Goal: Task Accomplishment & Management: Manage account settings

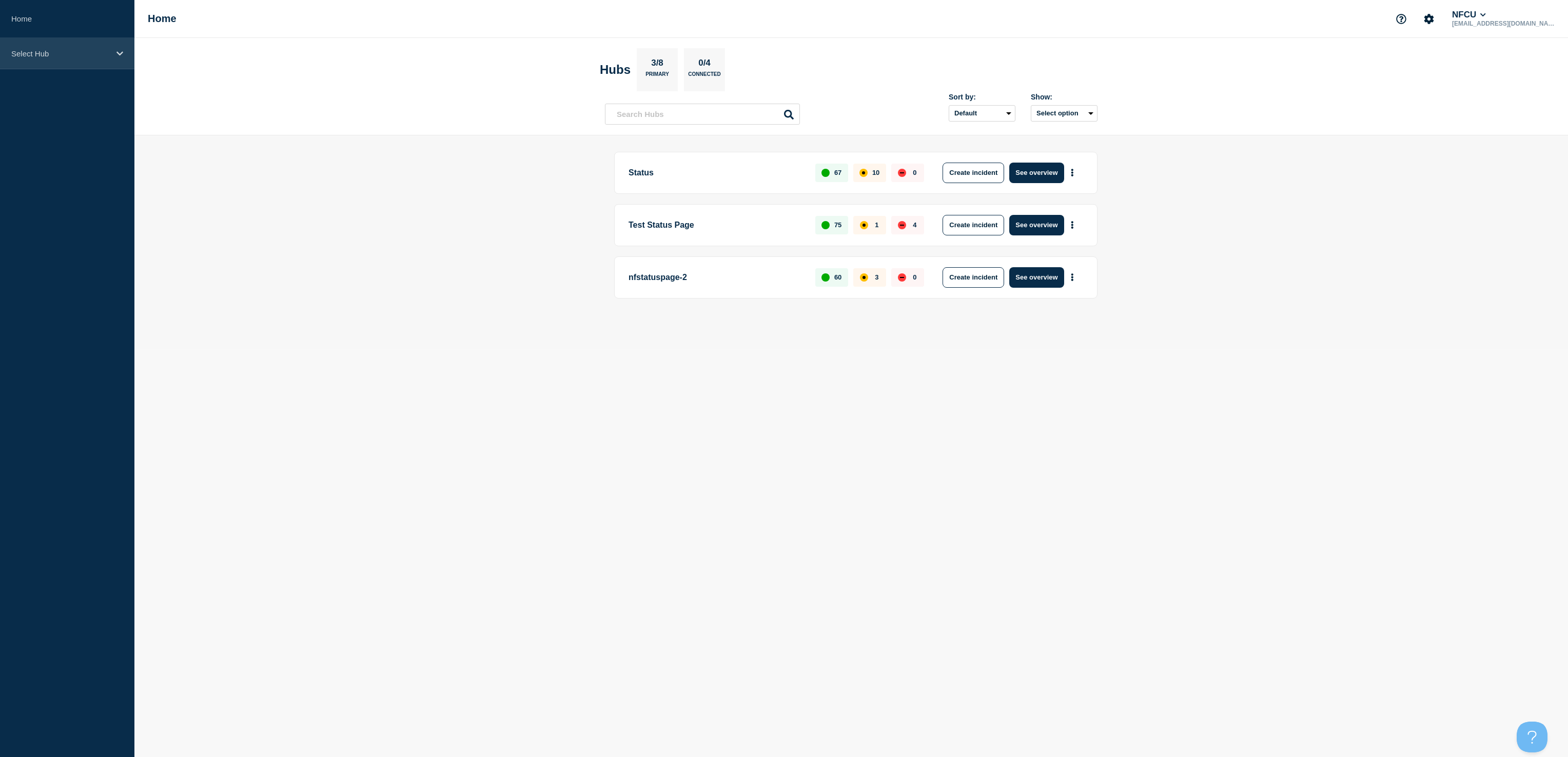
click at [22, 65] on div "Select Hub" at bounding box center [67, 53] width 134 height 32
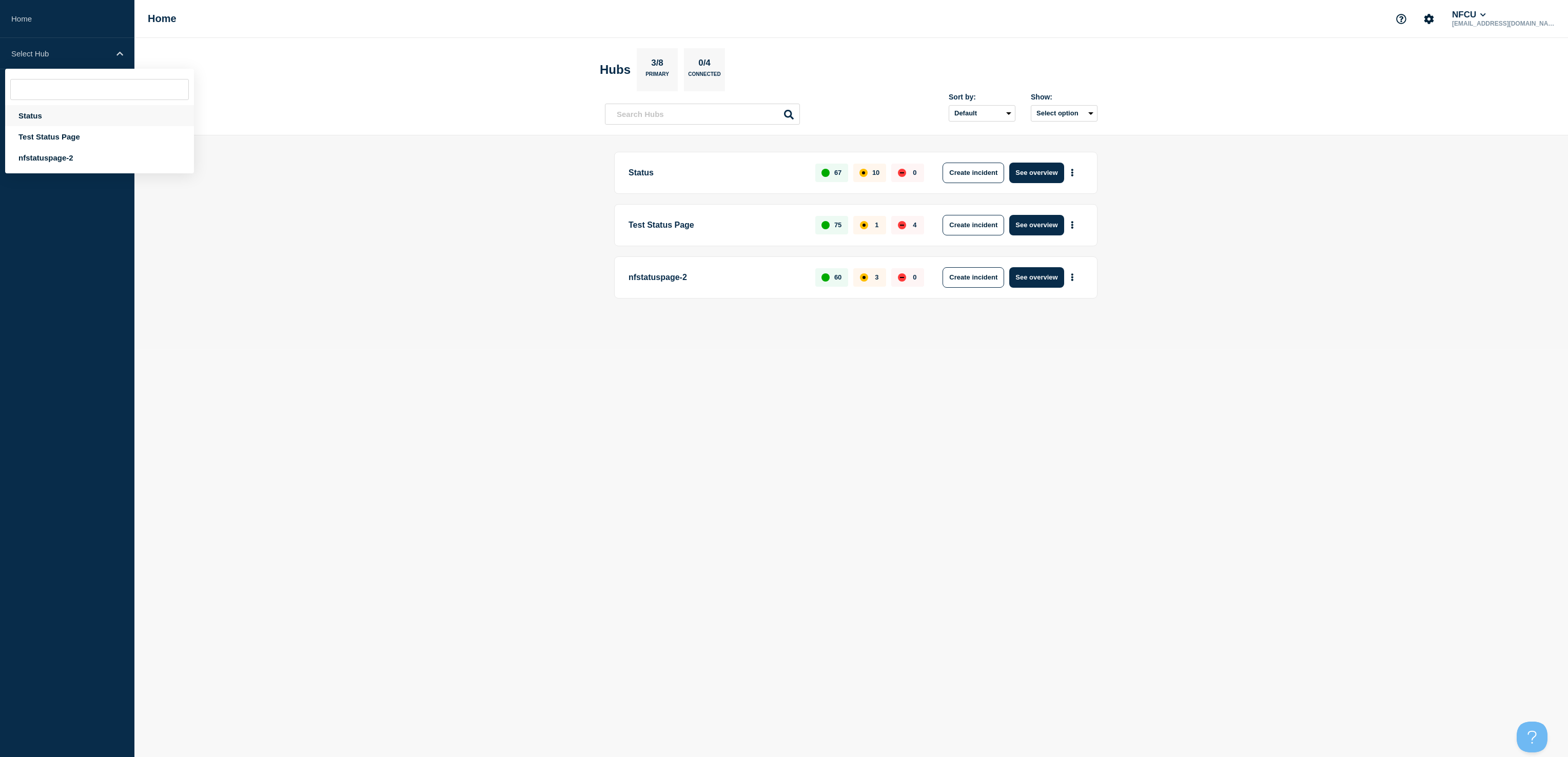
click at [29, 108] on div "Status" at bounding box center [99, 116] width 189 height 21
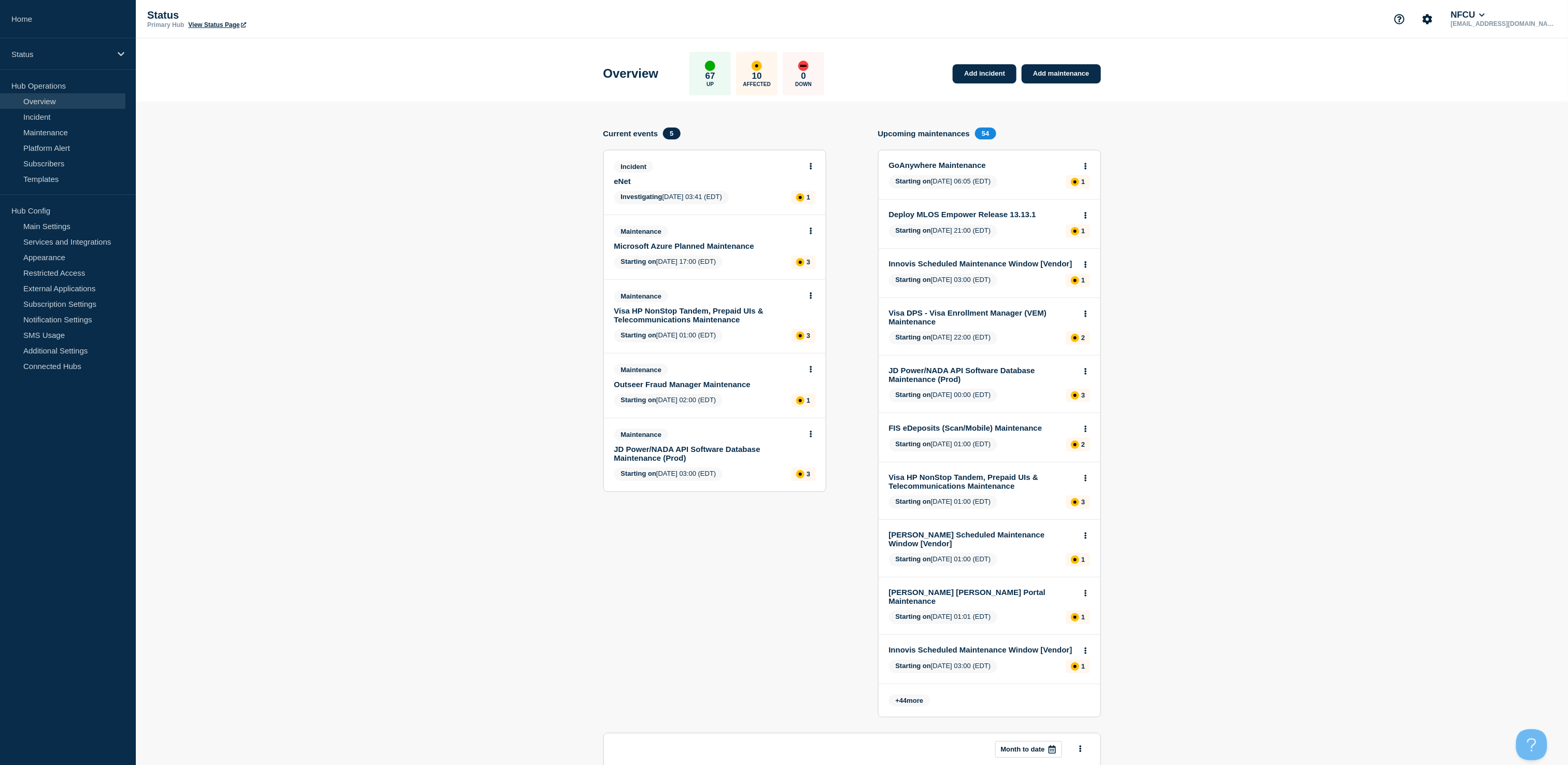
click at [625, 180] on link "eNet" at bounding box center [707, 181] width 187 height 9
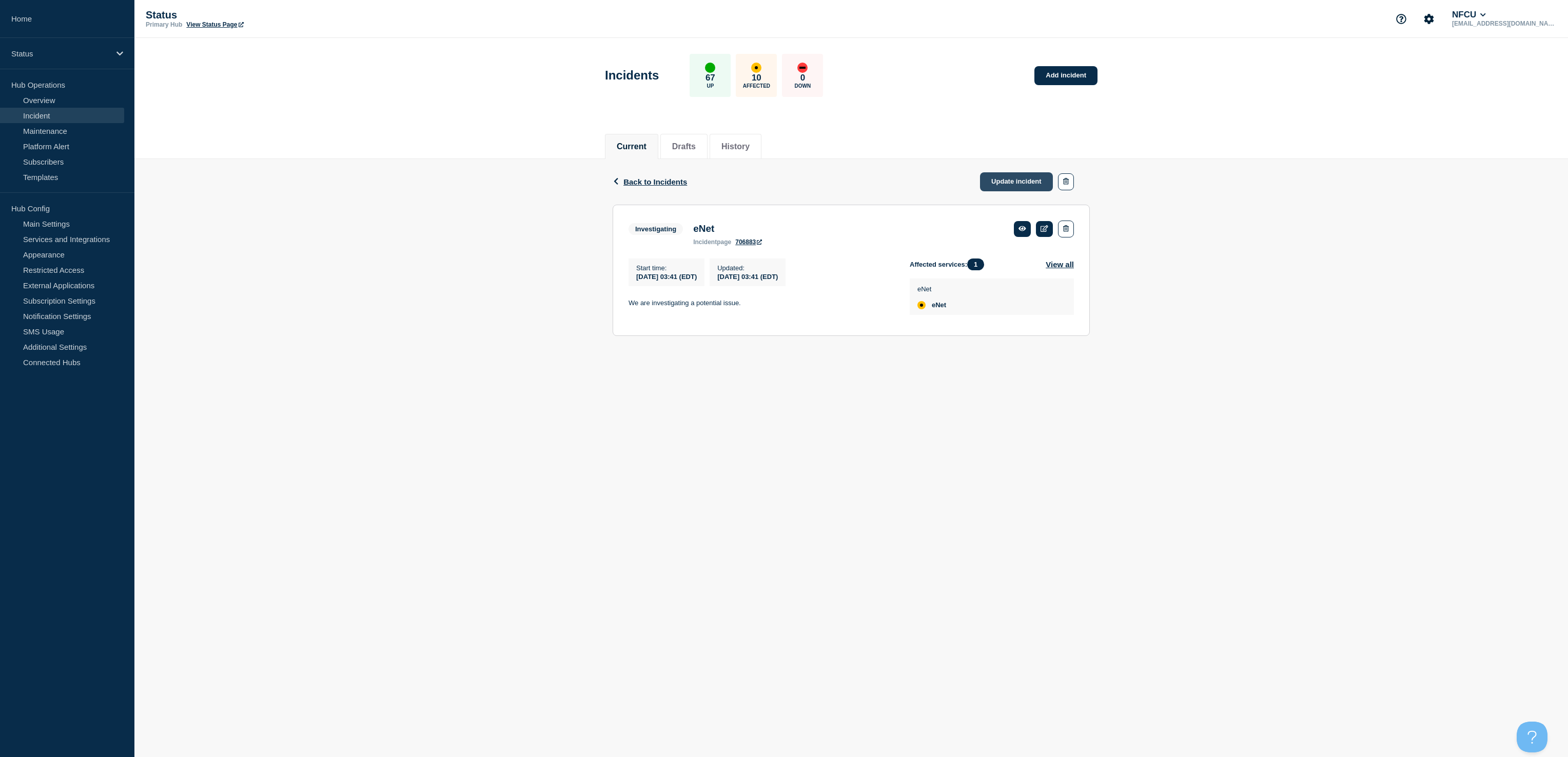
click at [1002, 180] on link "Update incident" at bounding box center [1016, 181] width 73 height 19
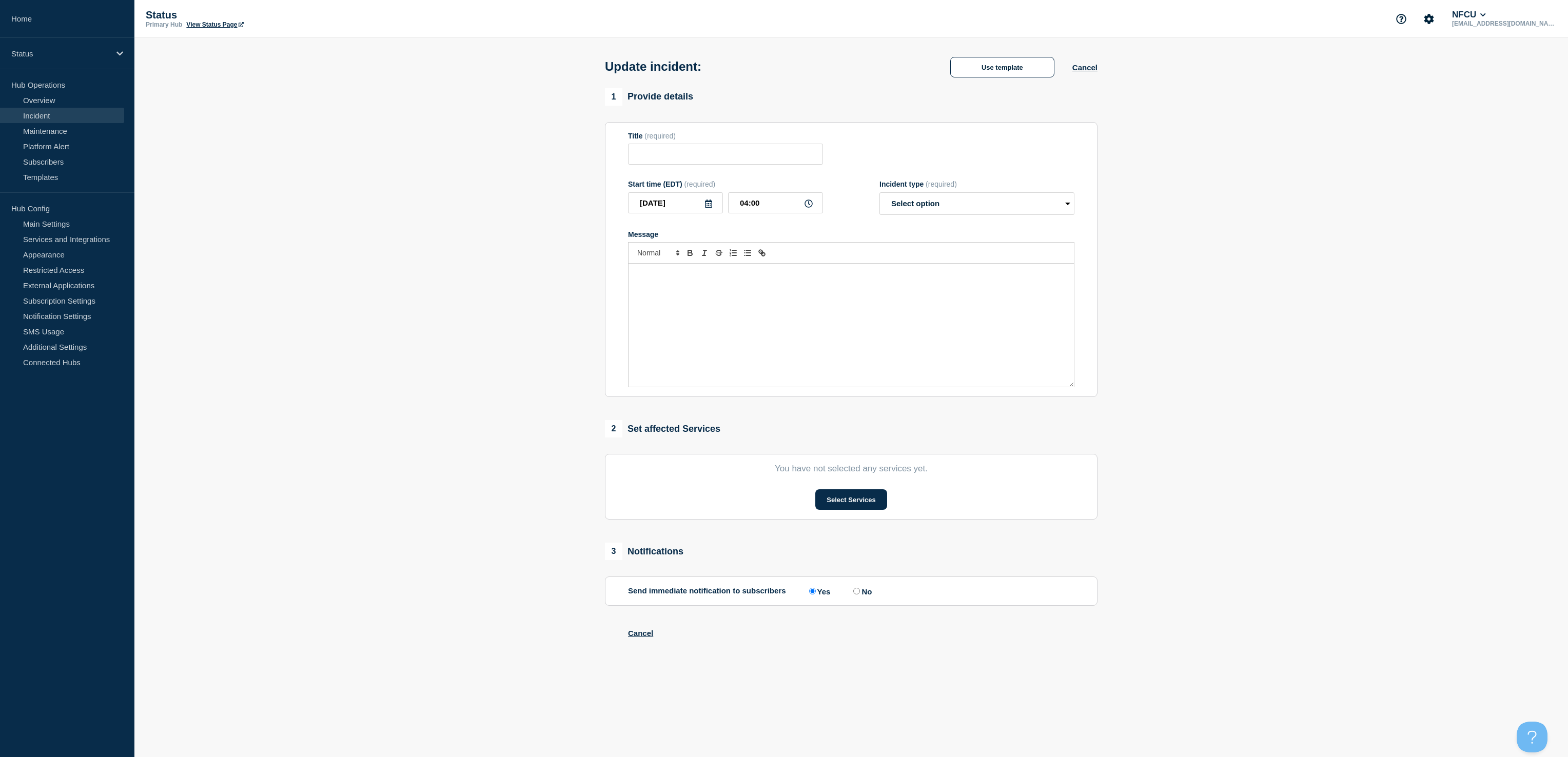
type input "eNet"
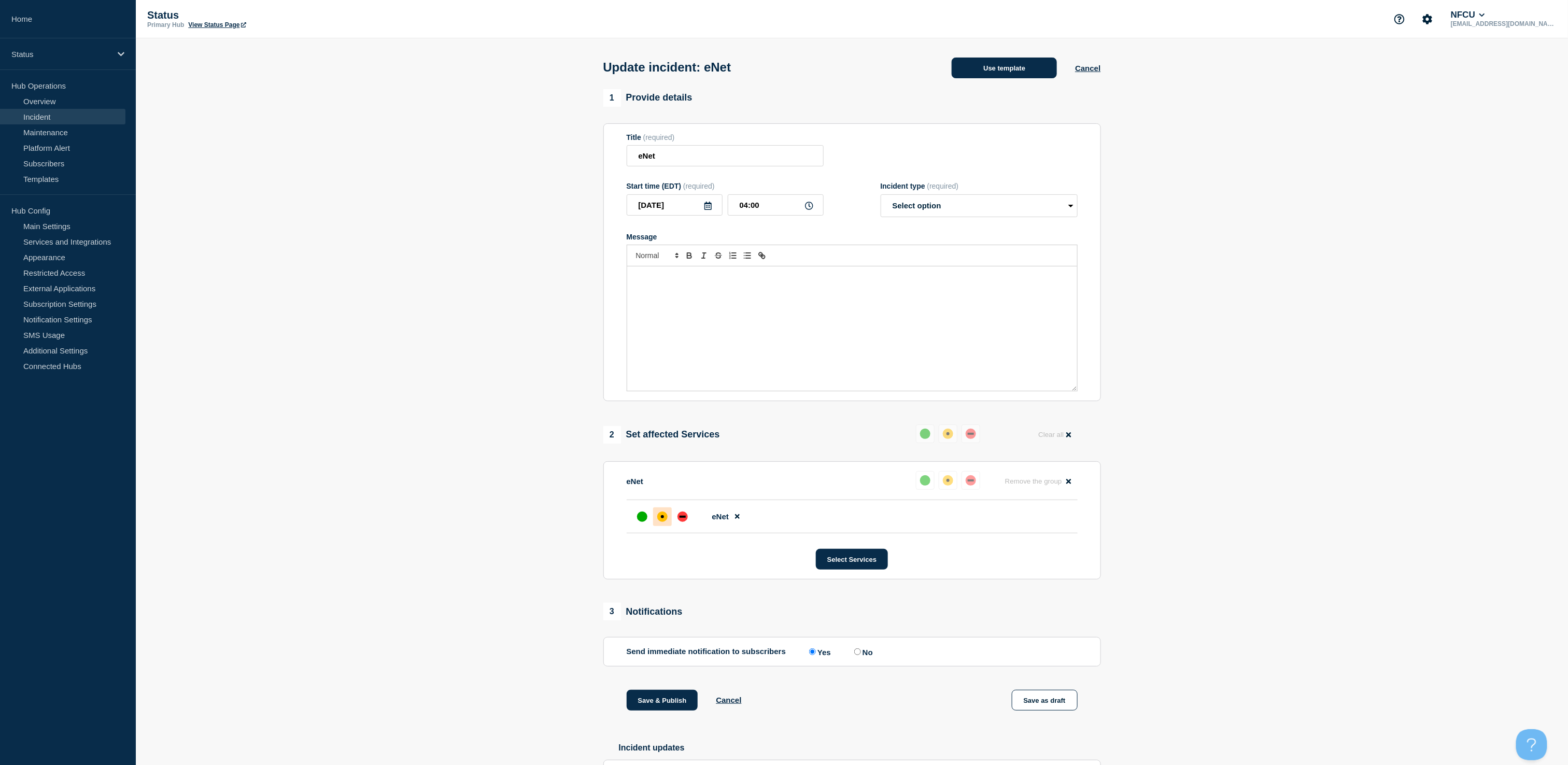
click at [1001, 73] on button "Use template" at bounding box center [1004, 68] width 105 height 21
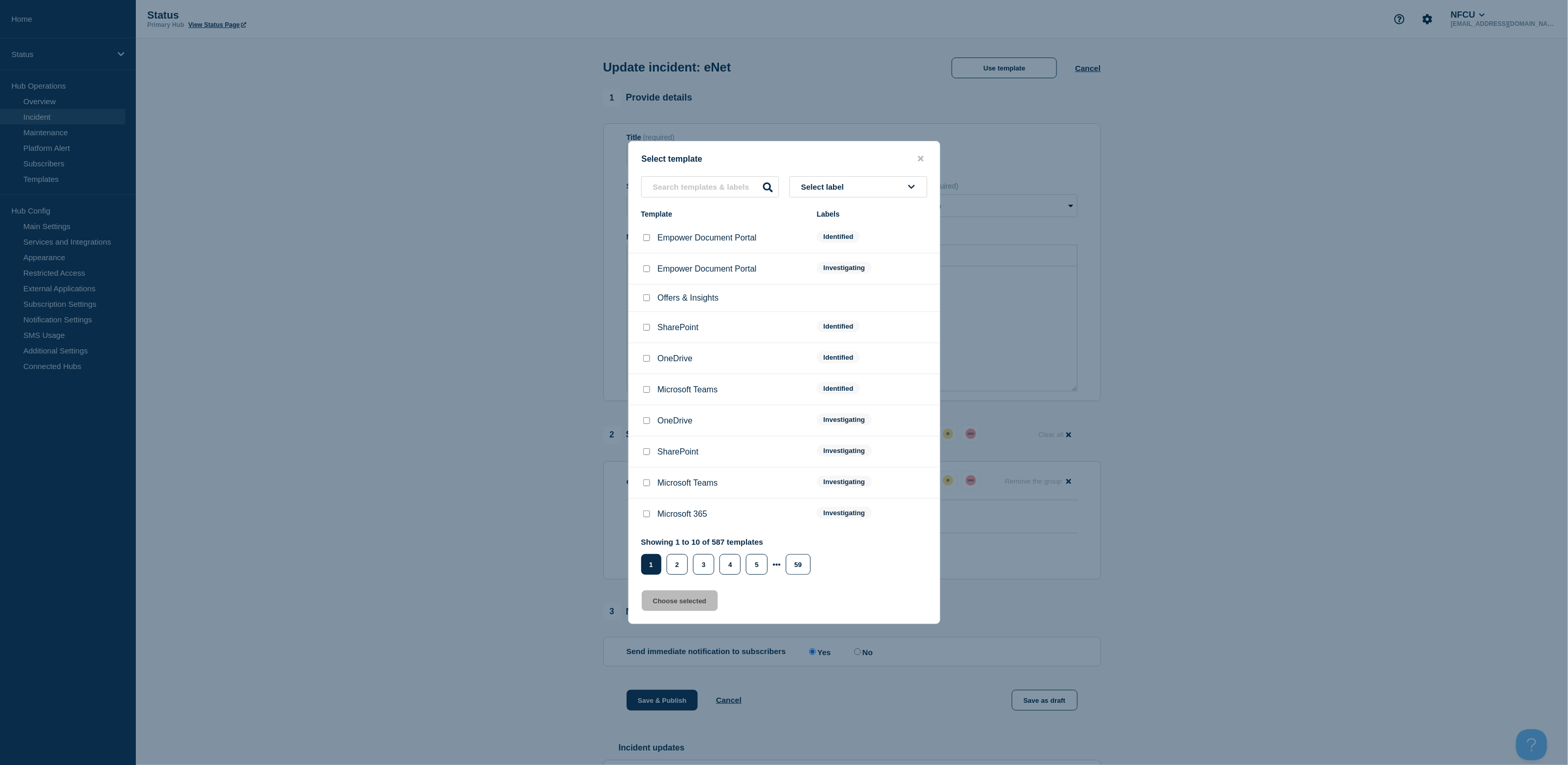
click at [867, 186] on button "Select label" at bounding box center [858, 187] width 138 height 21
click at [814, 261] on button "Identified" at bounding box center [858, 265] width 138 height 21
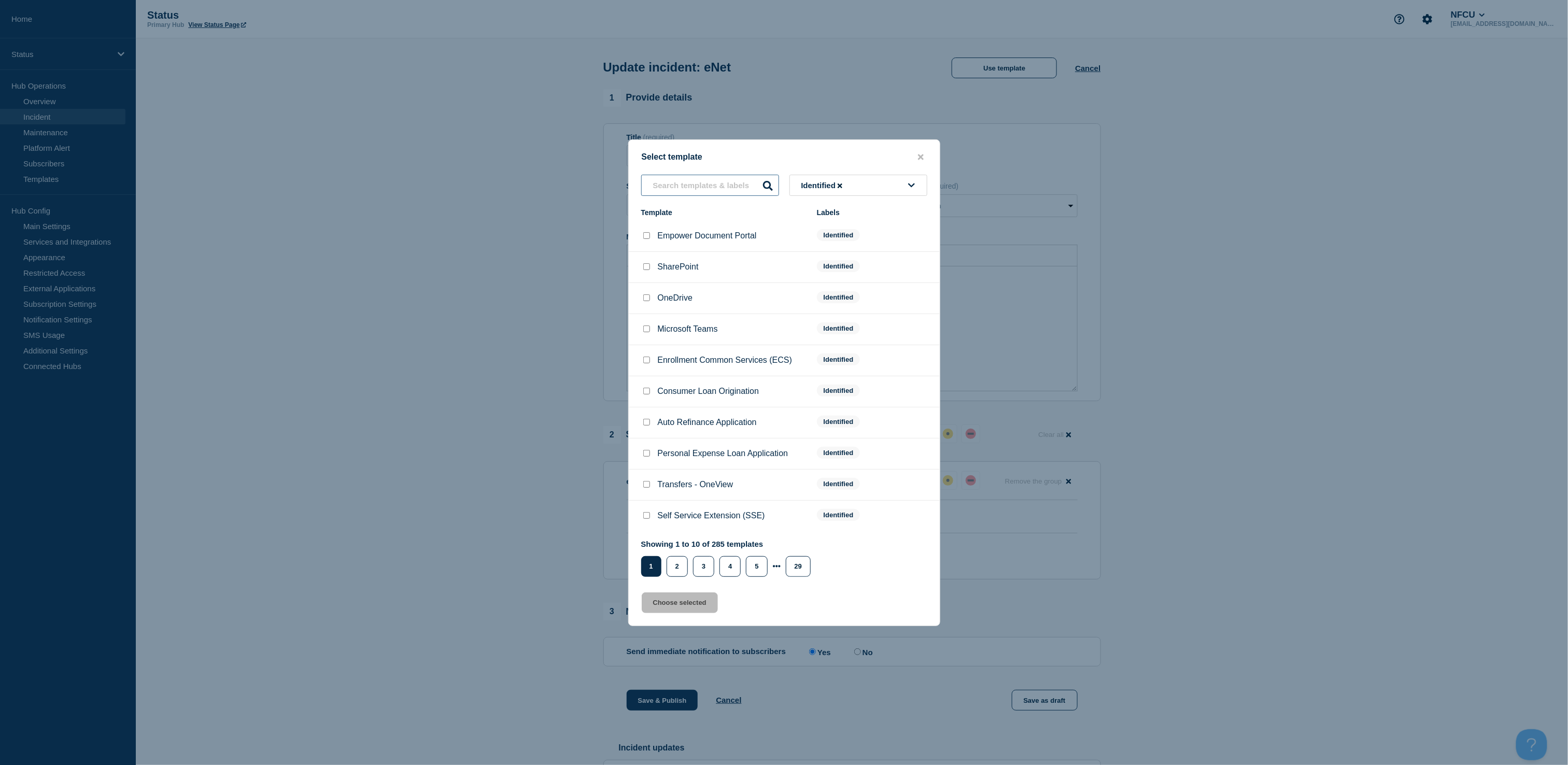
click at [701, 186] on input "text" at bounding box center [710, 185] width 138 height 21
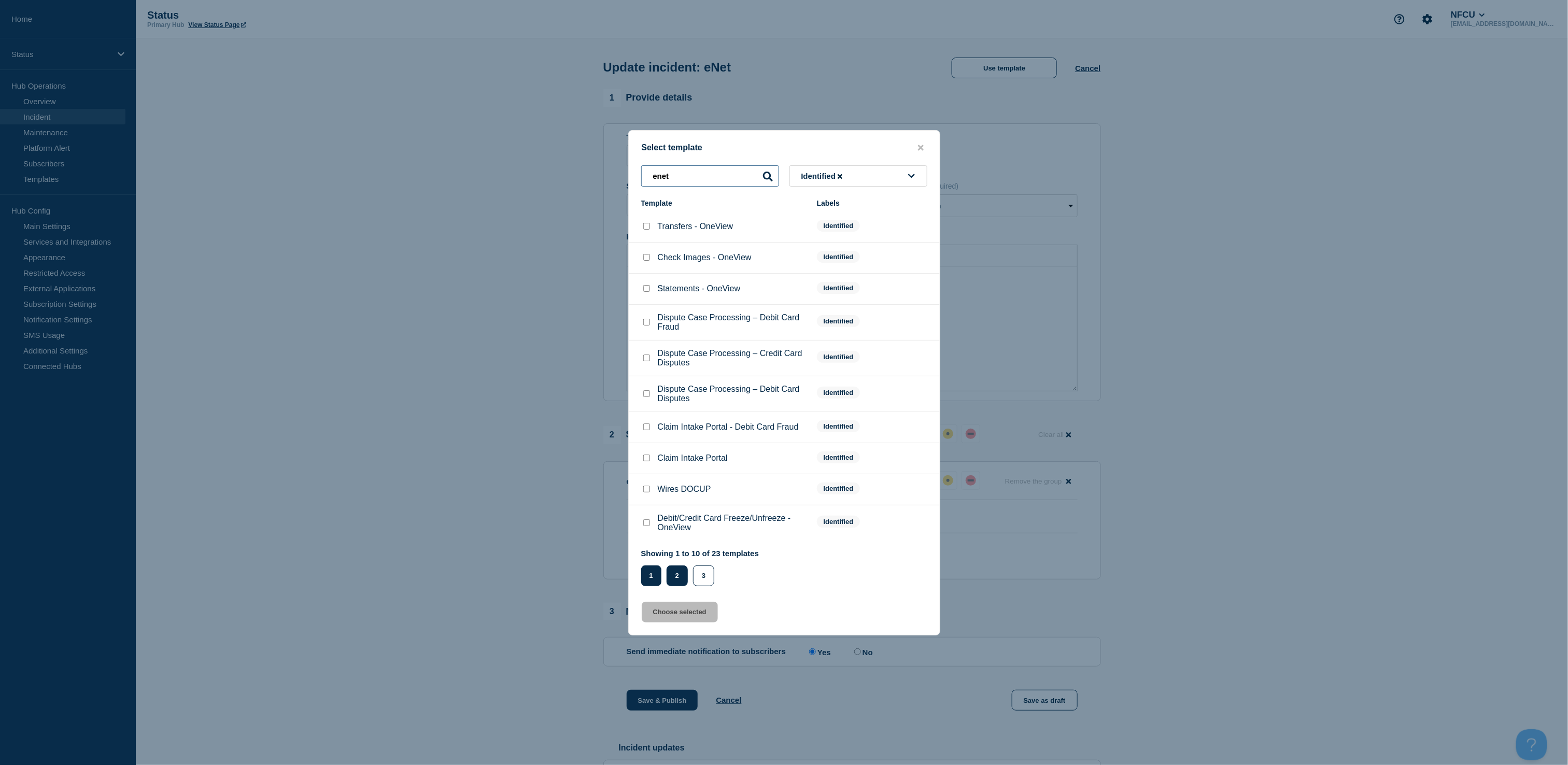
type input "enet"
click at [674, 579] on button "2" at bounding box center [677, 575] width 21 height 21
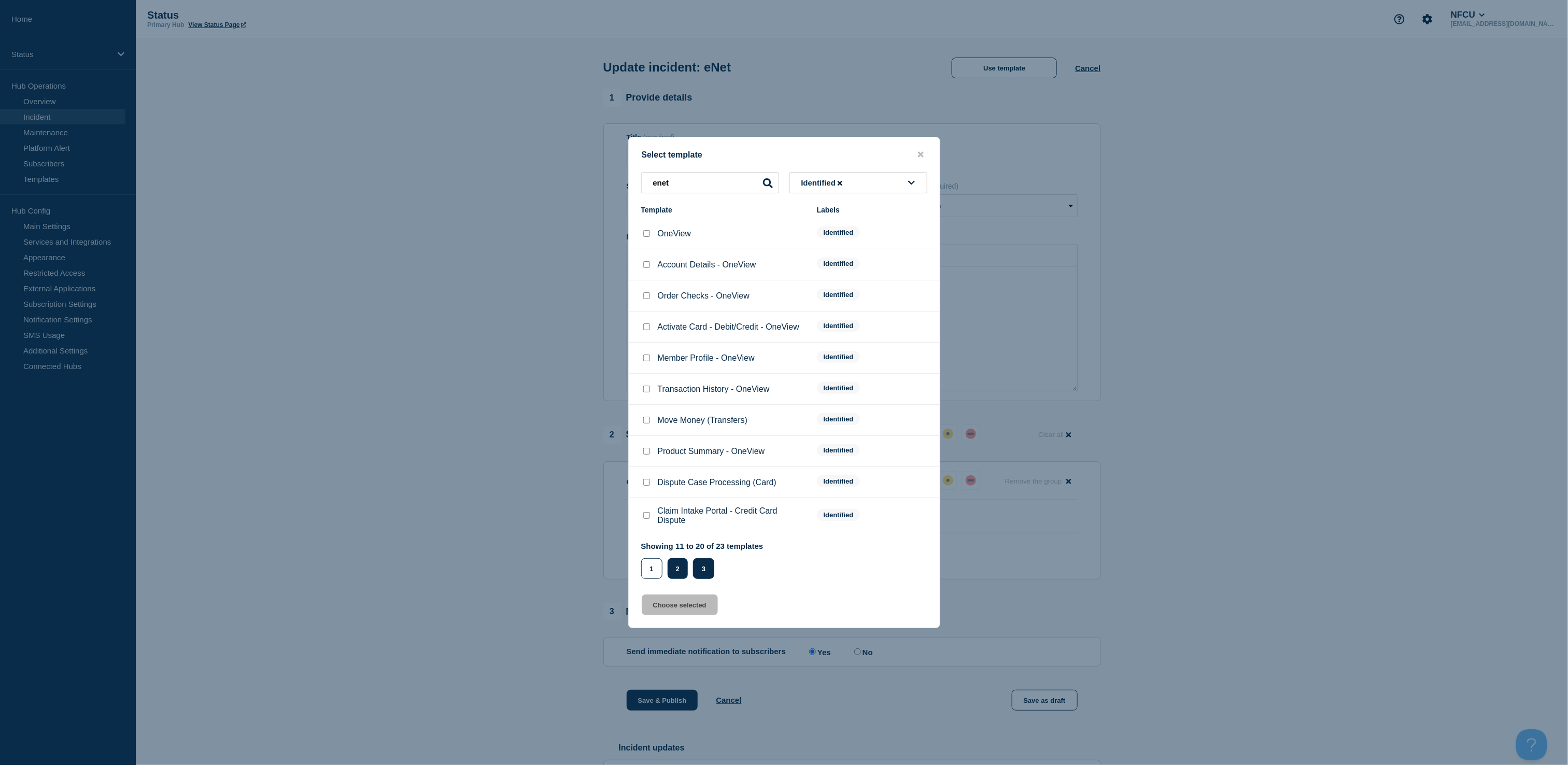
click at [701, 572] on button "3" at bounding box center [704, 569] width 21 height 21
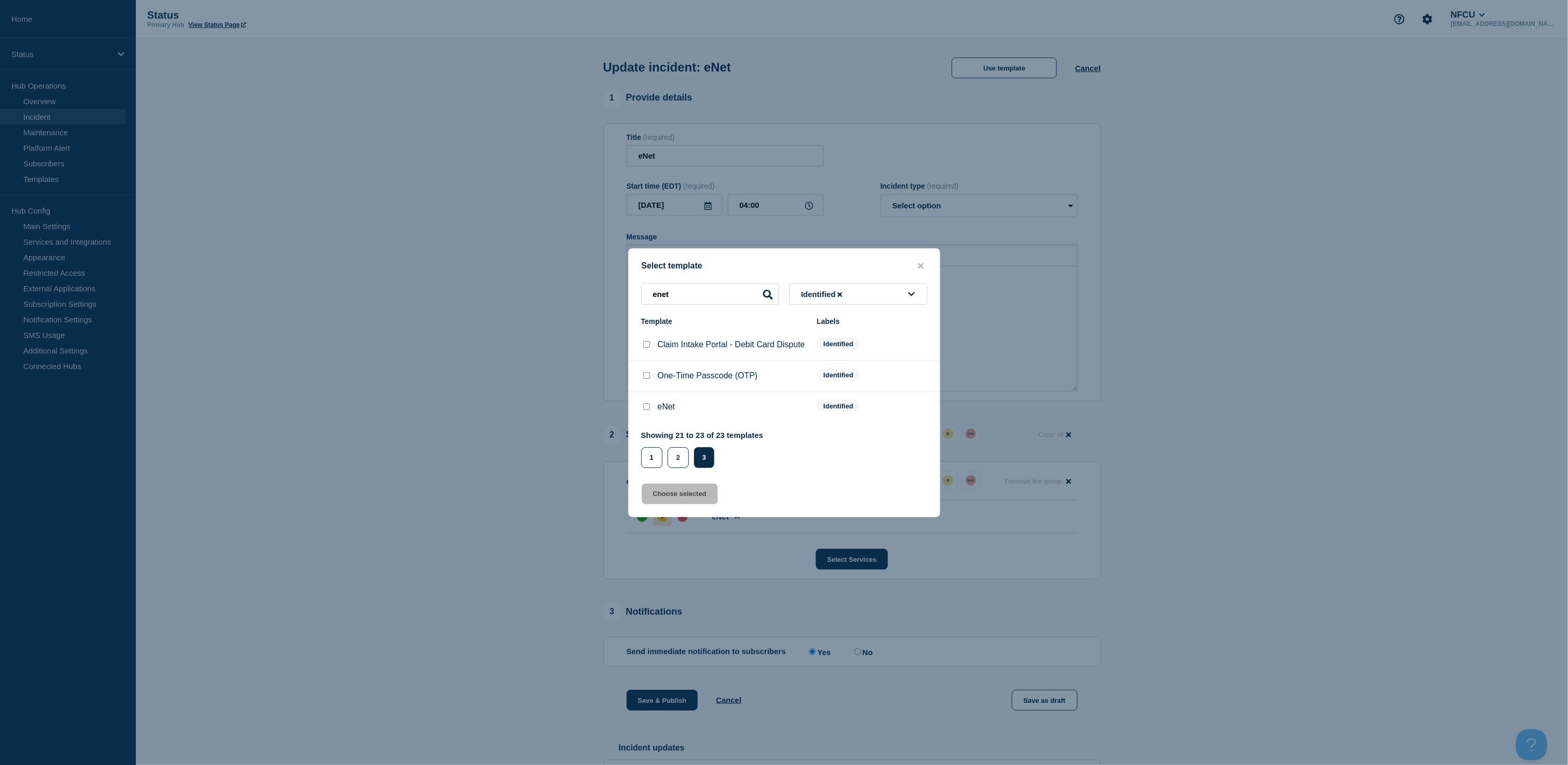
click at [644, 410] on input "eNet checkbox" at bounding box center [646, 407] width 7 height 7
checkbox input "true"
click at [665, 499] on button "Choose selected" at bounding box center [680, 494] width 76 height 21
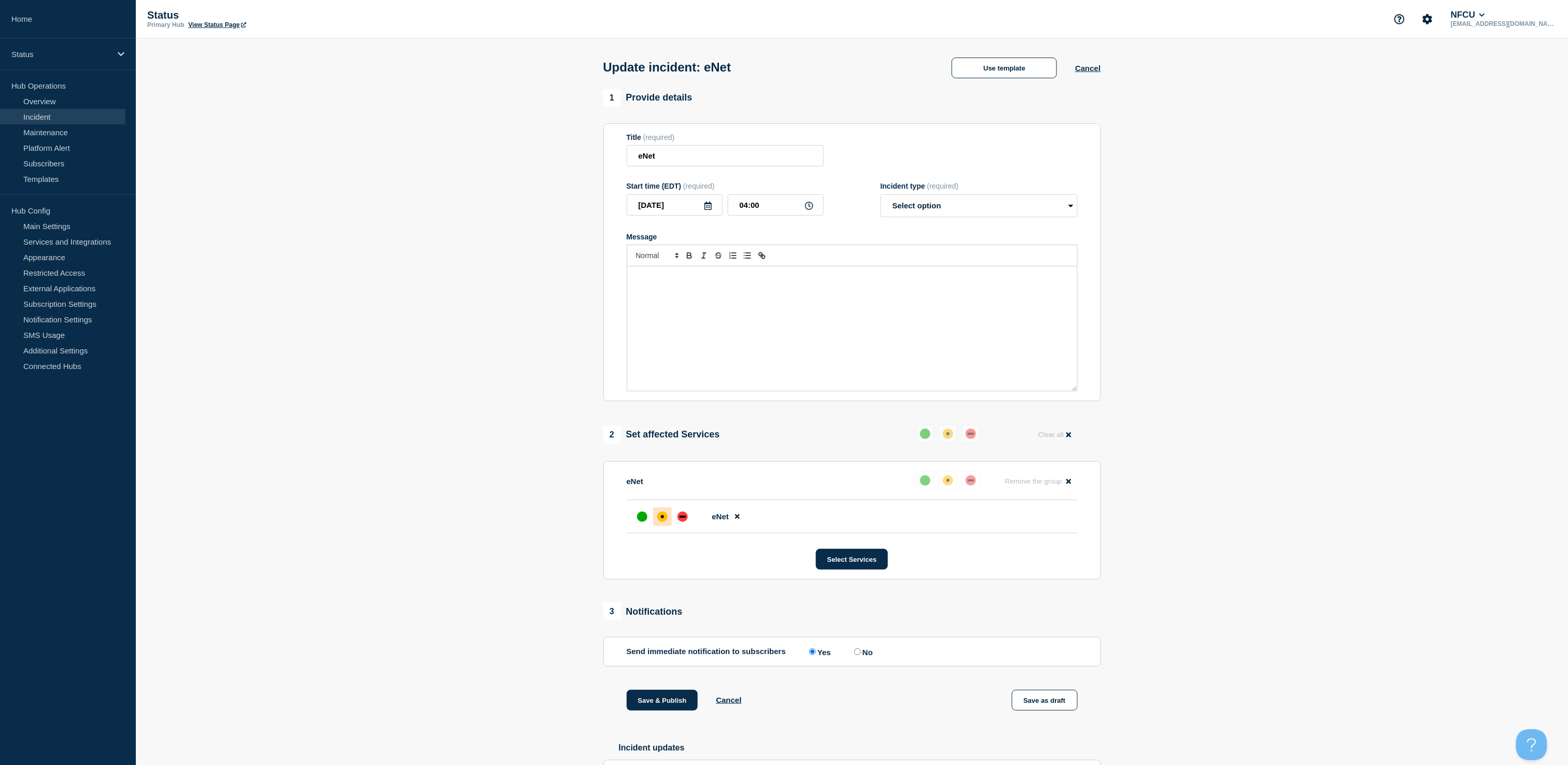
select select "identified"
click at [702, 282] on p "eNet is [intermittently] unavailable." at bounding box center [852, 277] width 434 height 9
click at [33, 450] on aside "Home Status Hub Operations Overview Incident Maintenance Platform Alert Subscri…" at bounding box center [68, 382] width 136 height 765
click at [651, 707] on button "Save & Publish" at bounding box center [662, 700] width 71 height 21
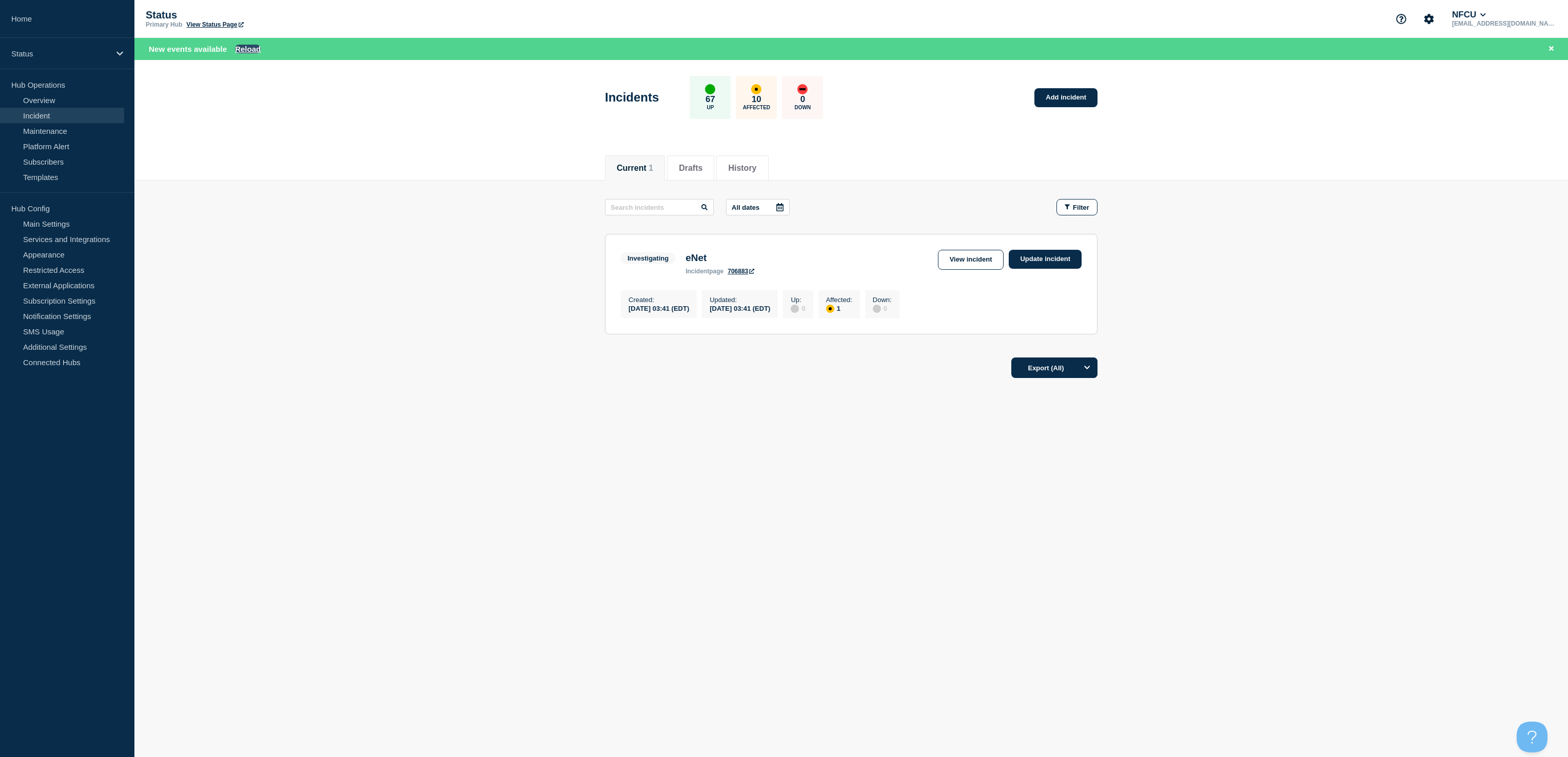
click at [246, 50] on button "Reload" at bounding box center [248, 49] width 25 height 9
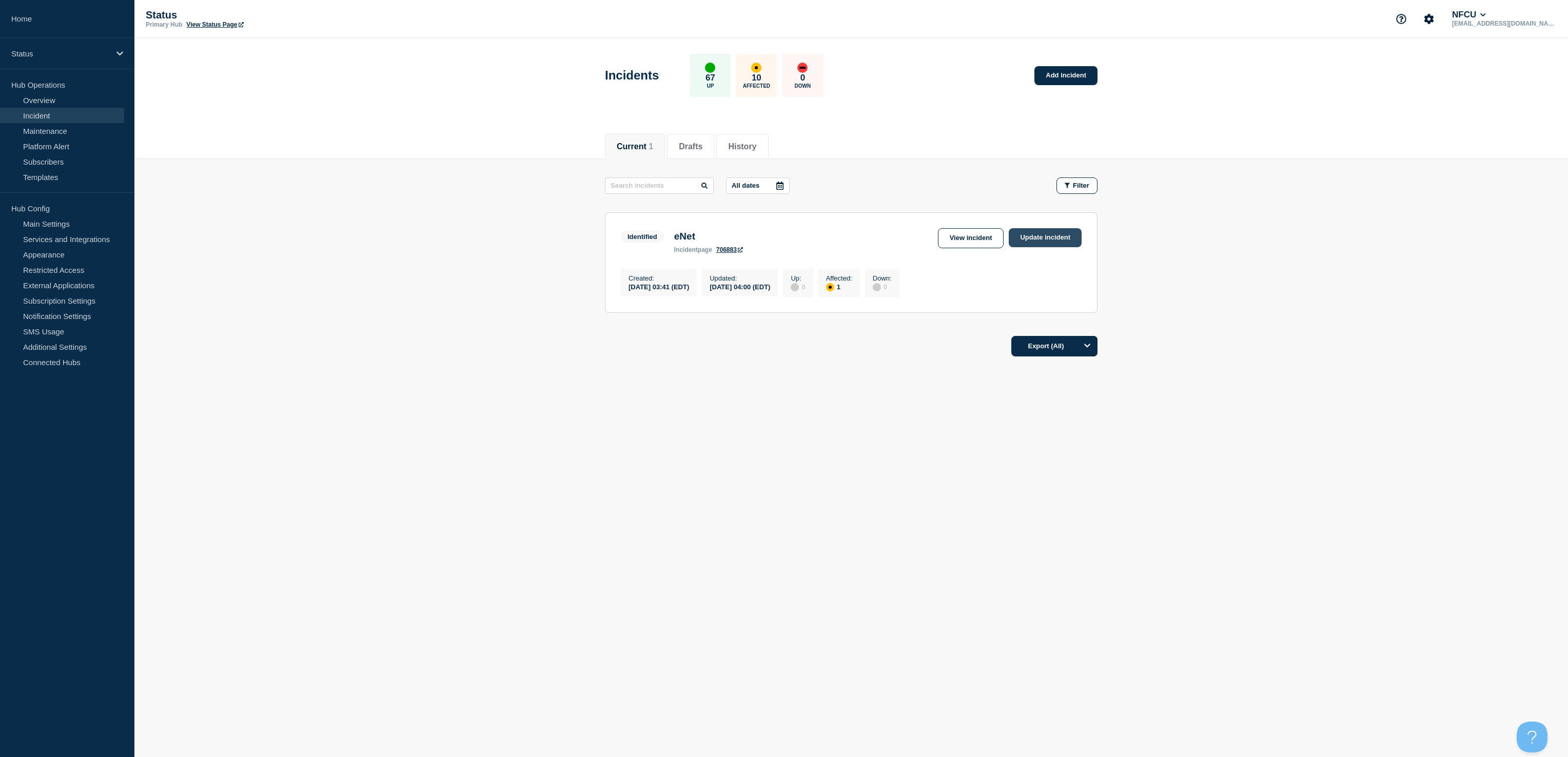
click at [1028, 244] on link "Update incident" at bounding box center [1045, 238] width 73 height 19
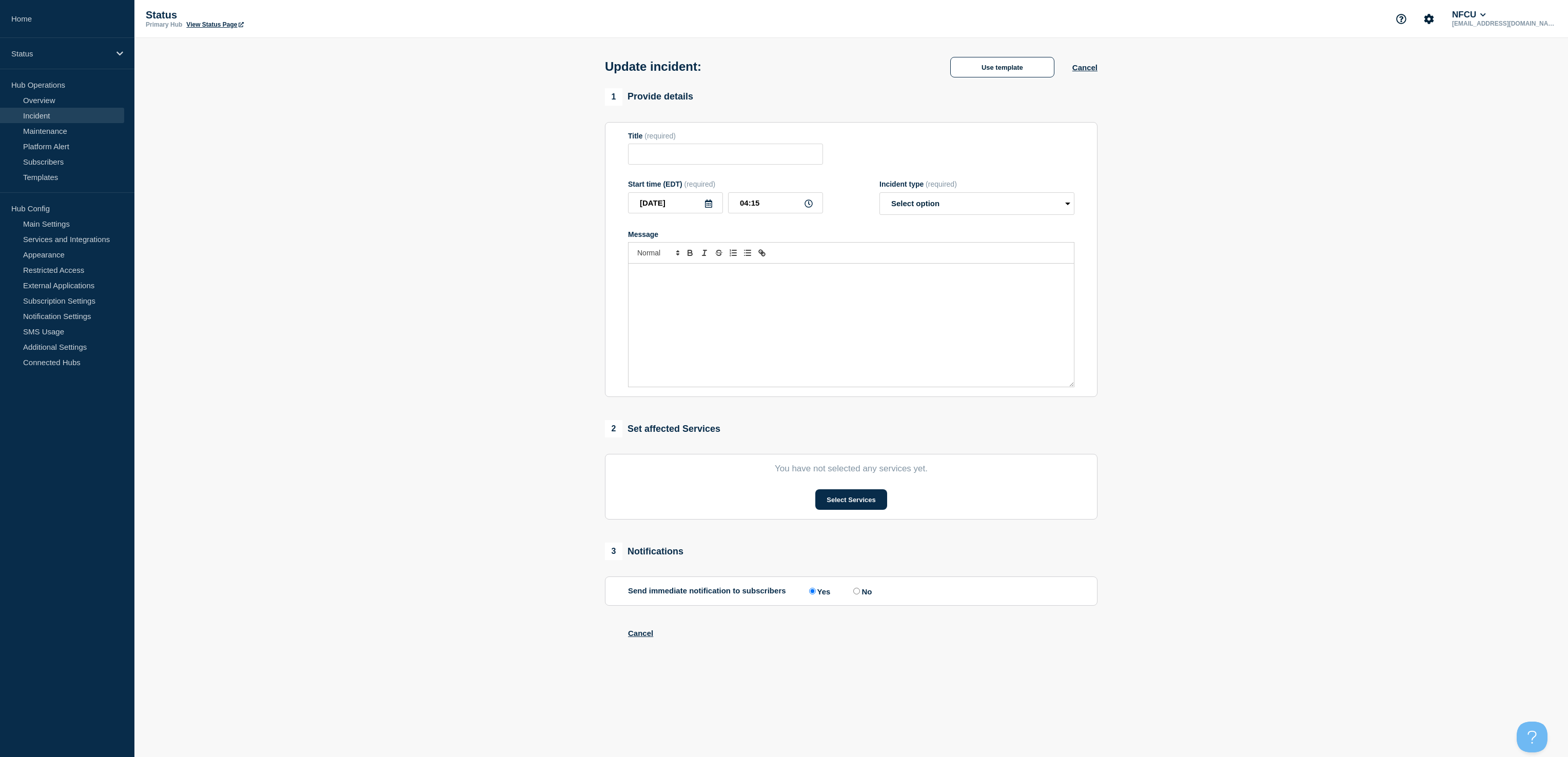
type input "eNet"
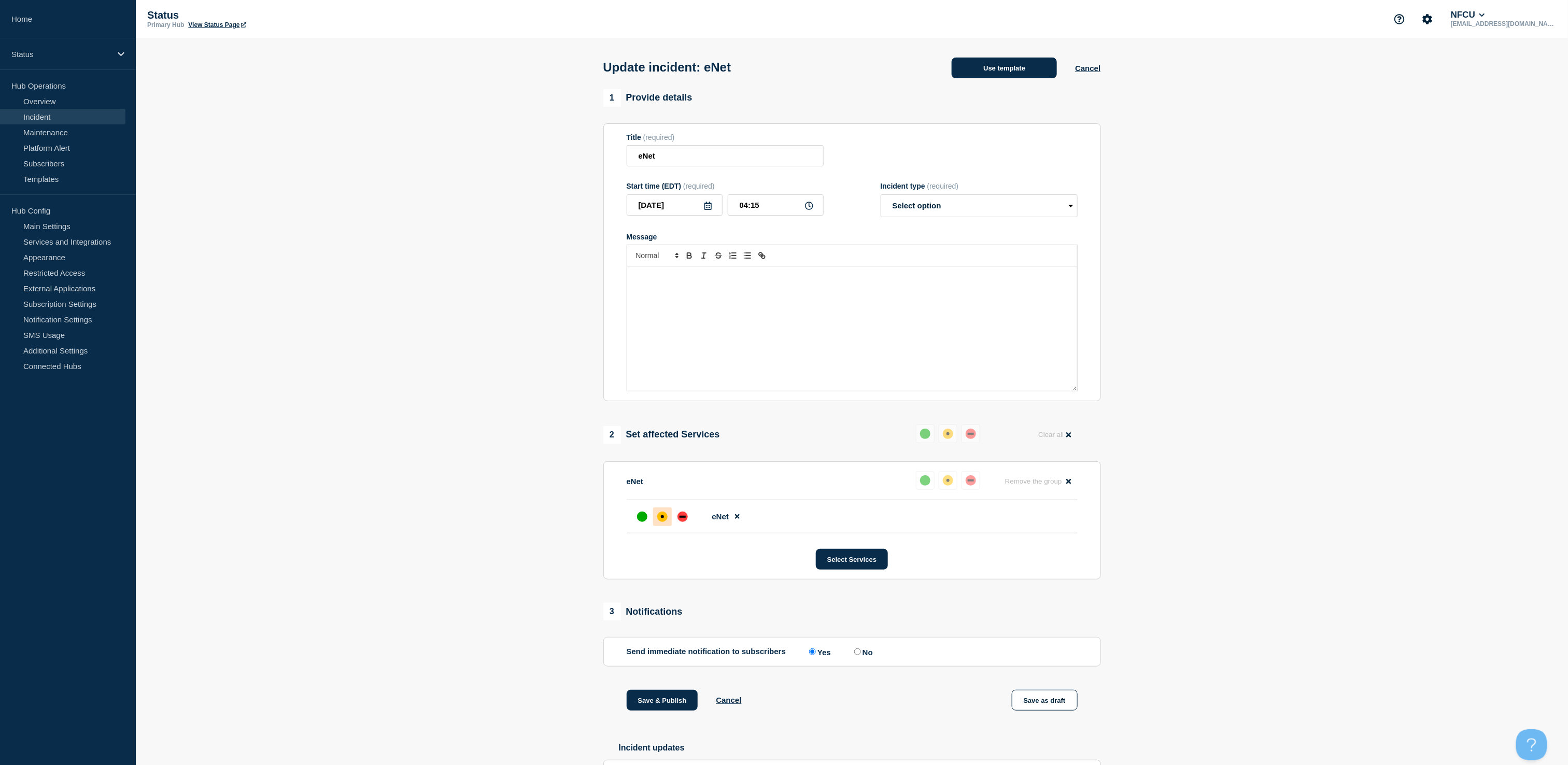
click at [989, 74] on button "Use template" at bounding box center [1004, 68] width 105 height 21
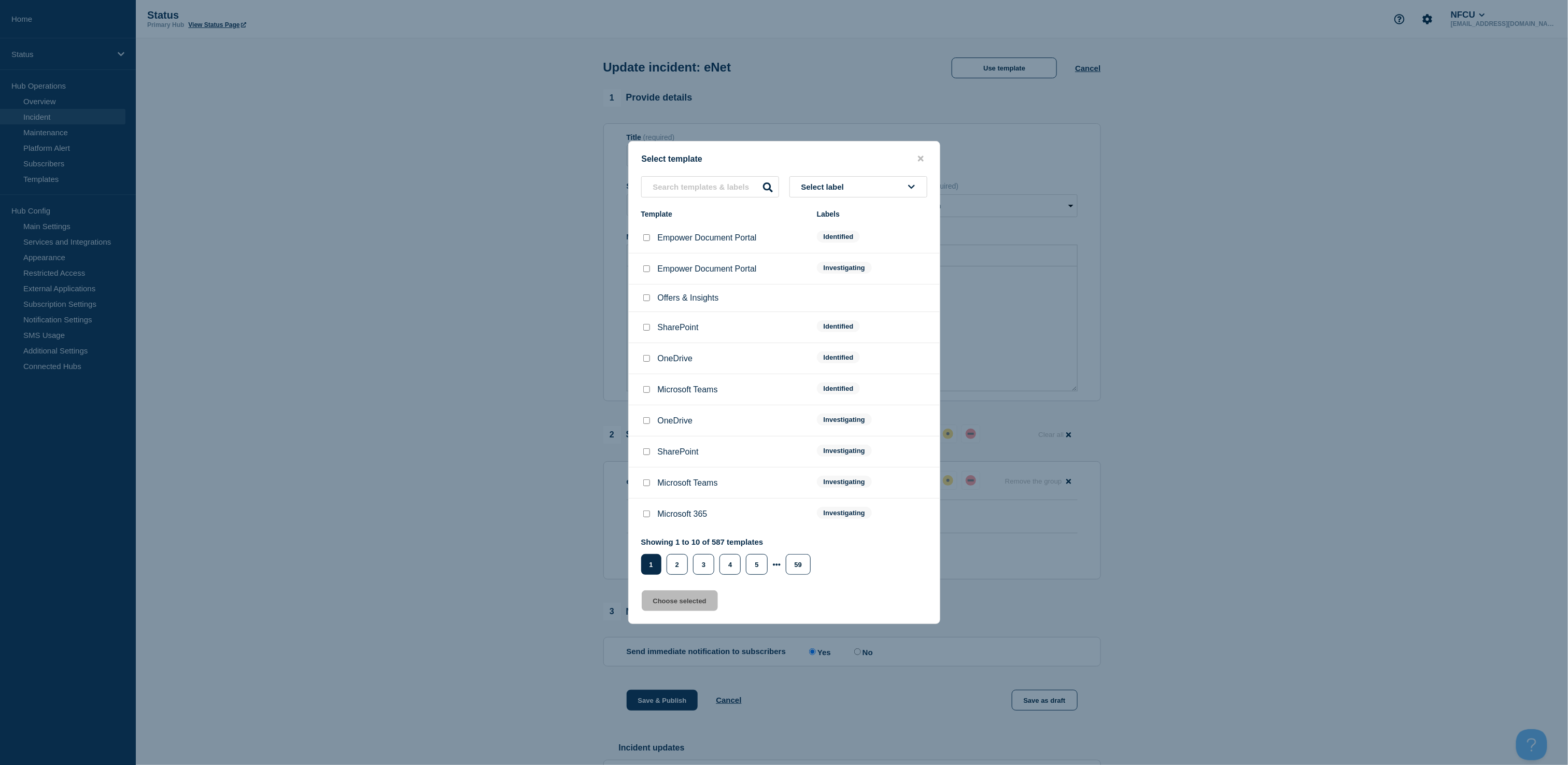
click at [802, 185] on span "Select label" at bounding box center [824, 187] width 47 height 9
click at [827, 344] on button "Resolved" at bounding box center [858, 350] width 138 height 21
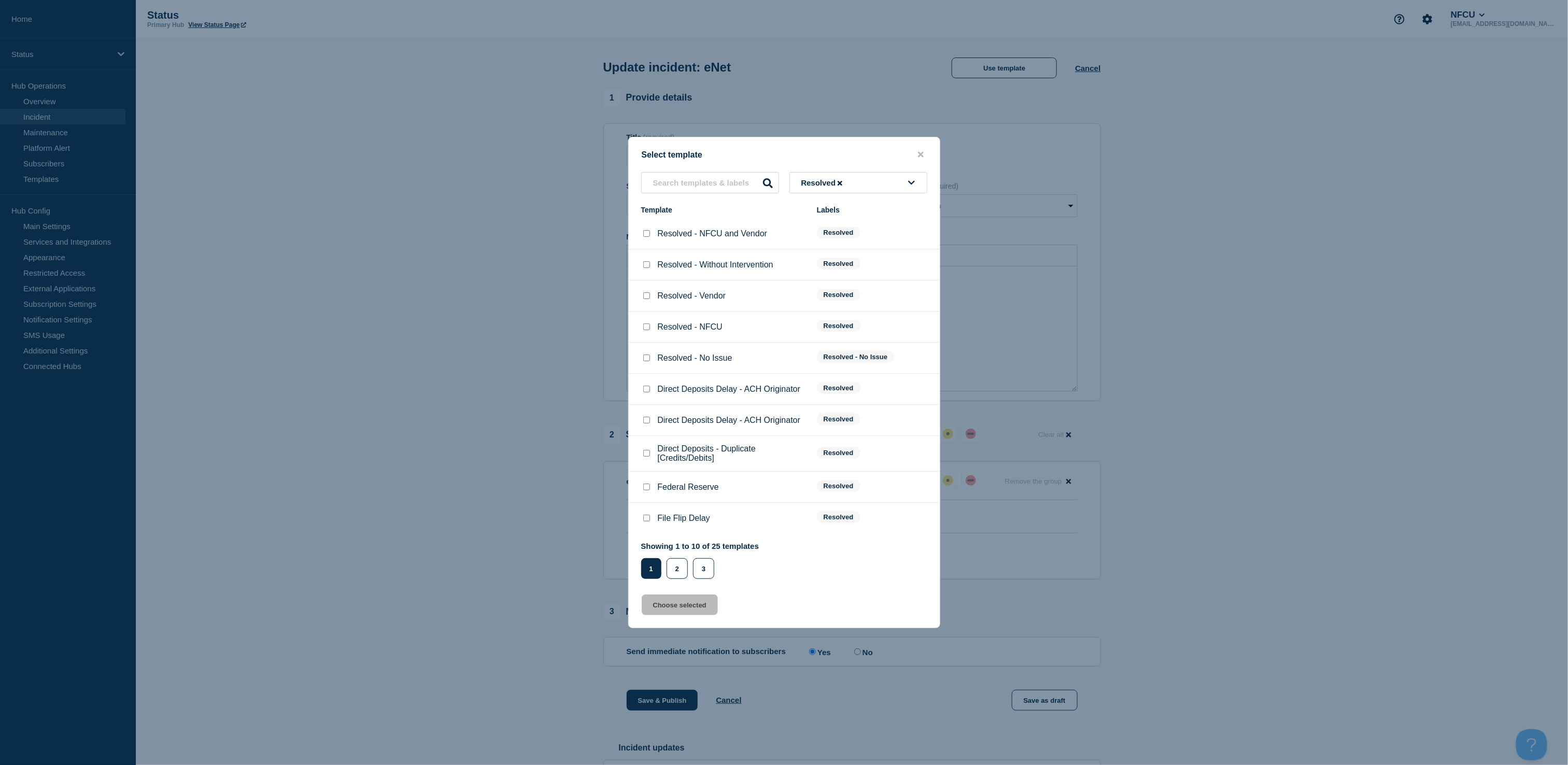
click at [647, 358] on input "Resolved - No Issue checkbox" at bounding box center [646, 358] width 7 height 7
checkbox input "true"
click at [683, 601] on button "Choose selected" at bounding box center [680, 605] width 76 height 21
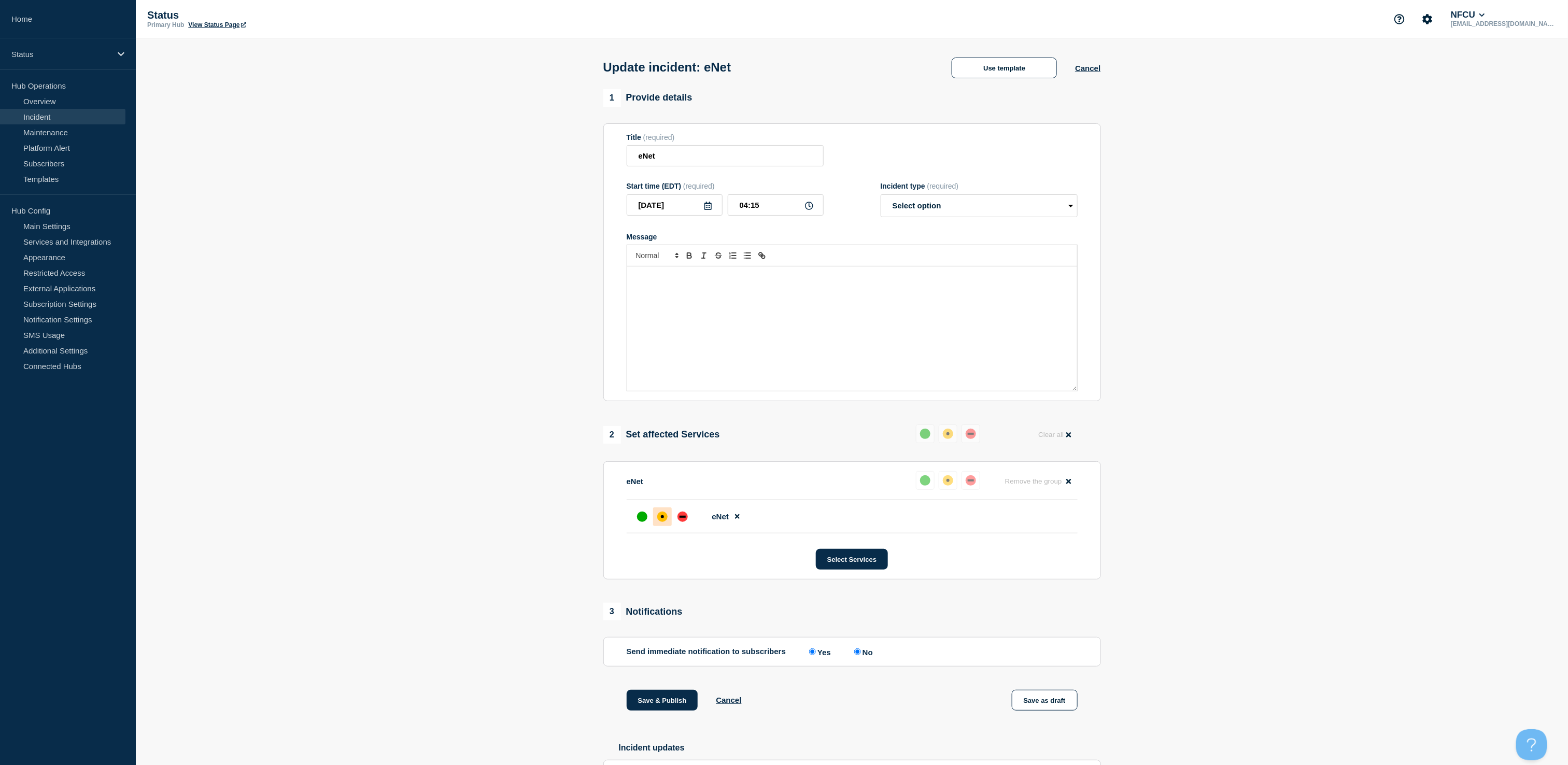
select select "resolved"
radio input "false"
radio input "true"
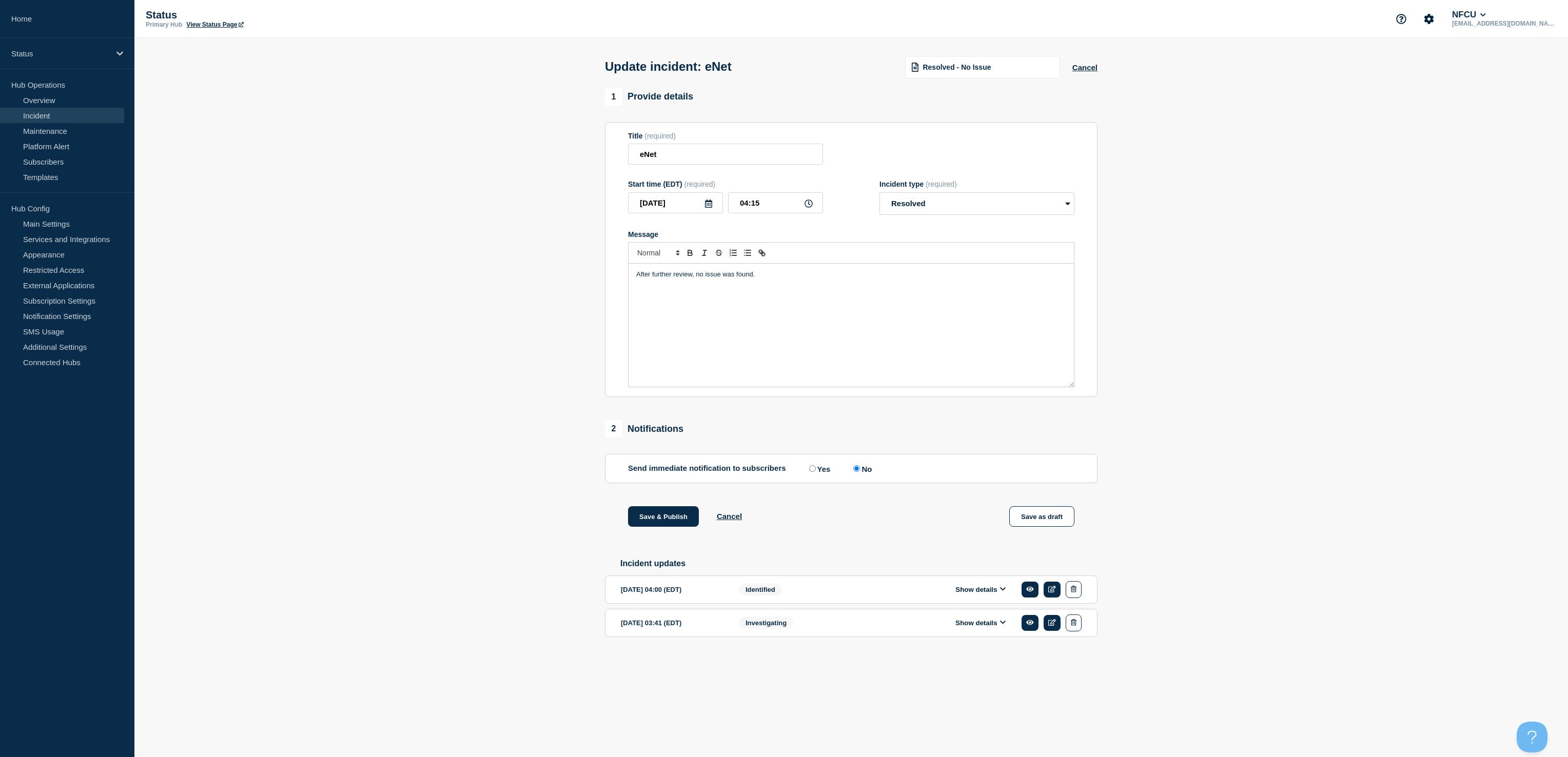
click at [810, 472] on input "Yes" at bounding box center [812, 469] width 7 height 7
radio input "true"
radio input "false"
click at [643, 525] on button "Save & Publish" at bounding box center [663, 516] width 71 height 20
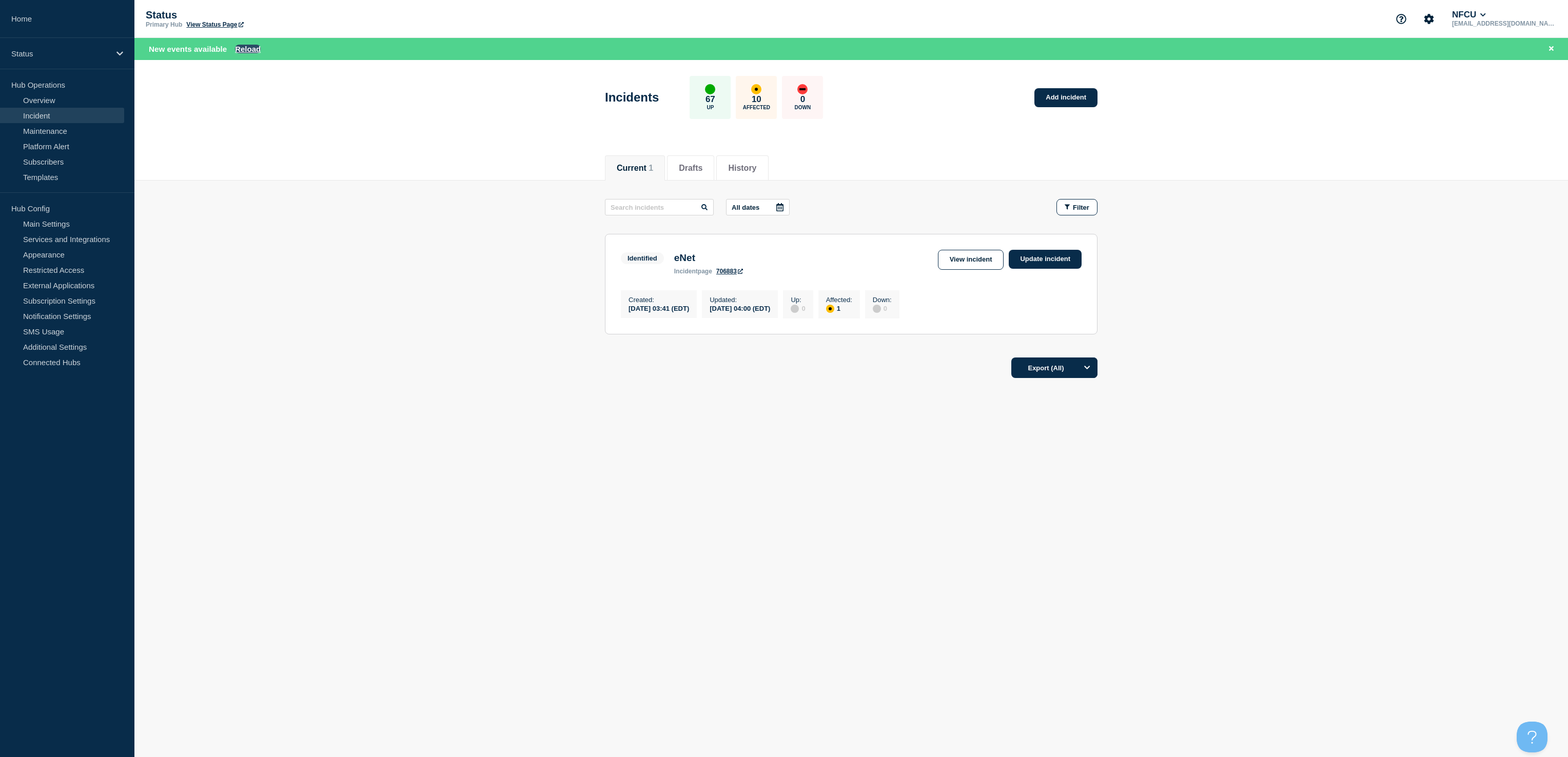
click at [246, 50] on button "Reload" at bounding box center [248, 49] width 25 height 9
